Goal: Check status: Check status

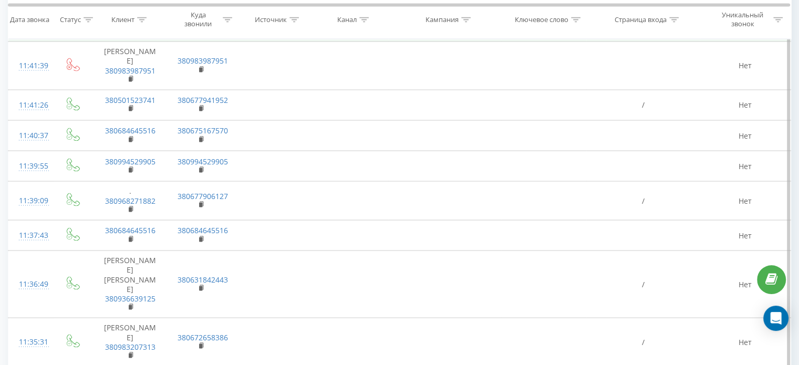
scroll to position [2050, 0]
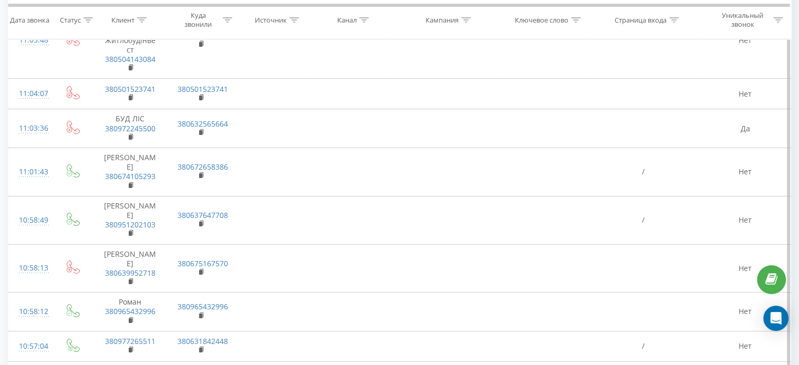
scroll to position [3954, 0]
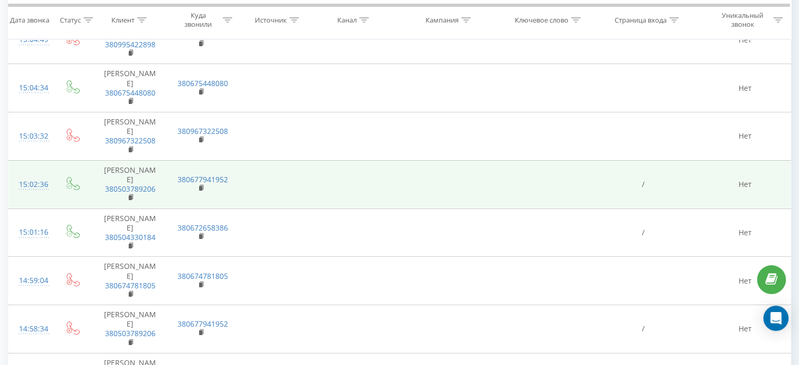
scroll to position [3929, 0]
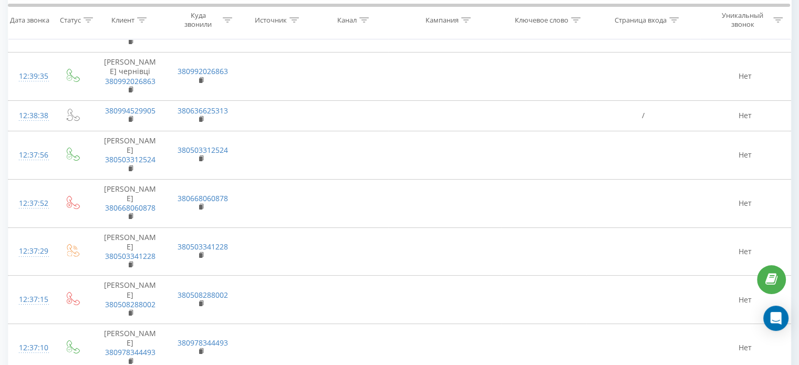
scroll to position [4145, 0]
